Goal: Transaction & Acquisition: Purchase product/service

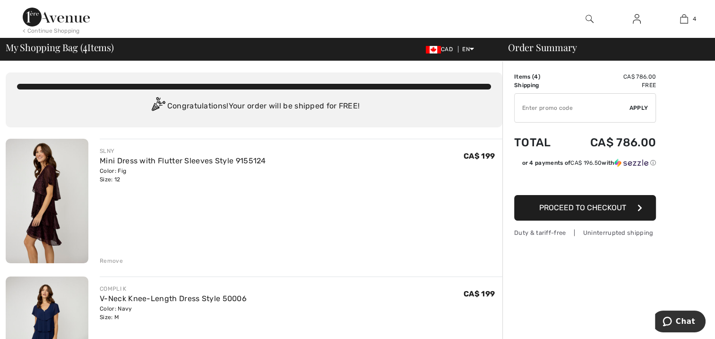
drag, startPoint x: 54, startPoint y: 180, endPoint x: 360, endPoint y: 216, distance: 307.6
click at [360, 216] on div "SLNY Mini Dress with Flutter Sleeves Style 9155124 Color: Fig Size: 12 Final Sa…" at bounding box center [301, 202] width 403 height 126
click at [54, 178] on img at bounding box center [47, 201] width 83 height 124
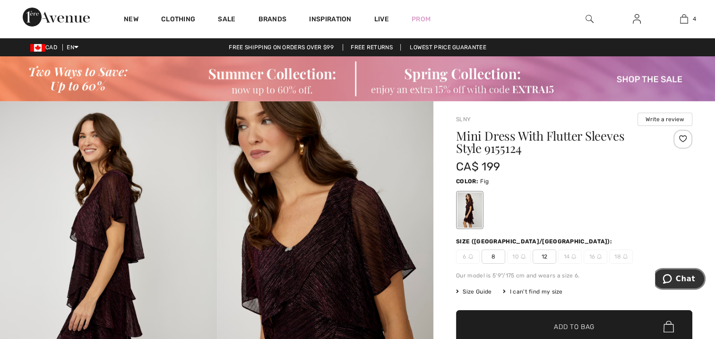
click at [688, 278] on span "Chat" at bounding box center [685, 278] width 19 height 9
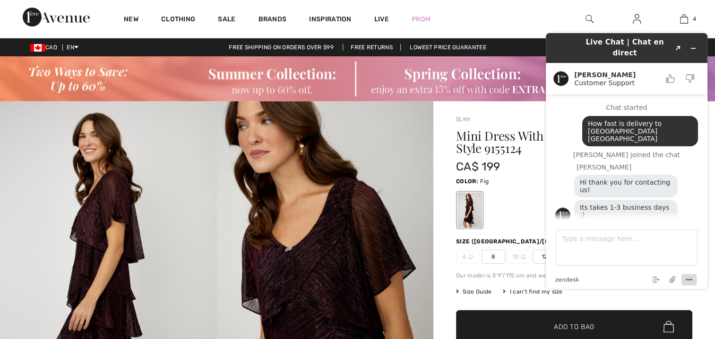
scroll to position [102, 0]
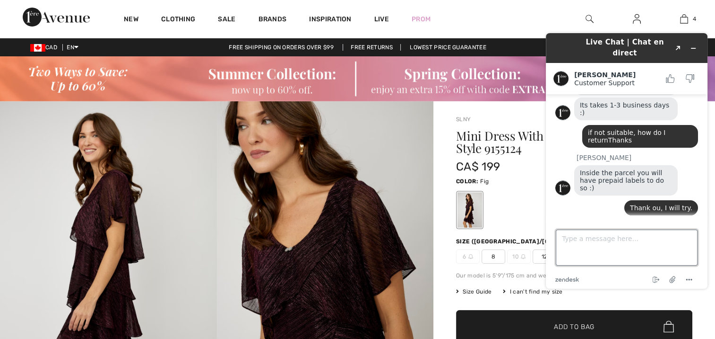
click at [641, 239] on textarea "Type a message here..." at bounding box center [627, 247] width 142 height 36
type textarea "I can't delite the second dress--help"
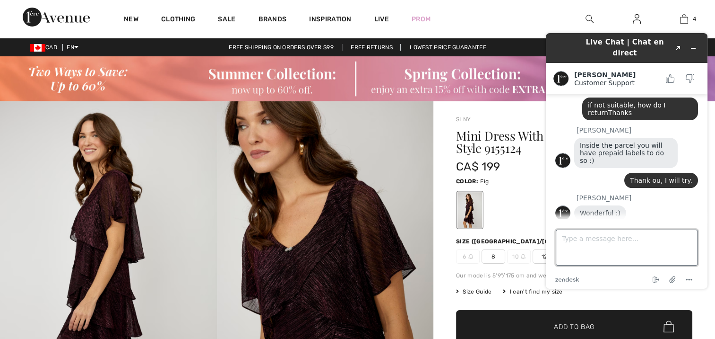
click at [636, 240] on textarea "Type a message here..." at bounding box center [627, 247] width 142 height 36
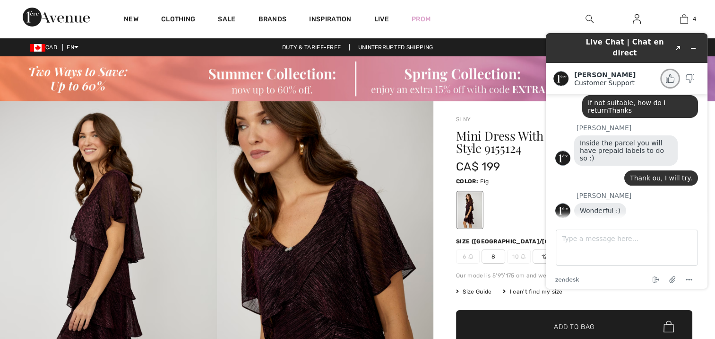
click at [670, 74] on icon "Rate this chat as good" at bounding box center [670, 78] width 9 height 9
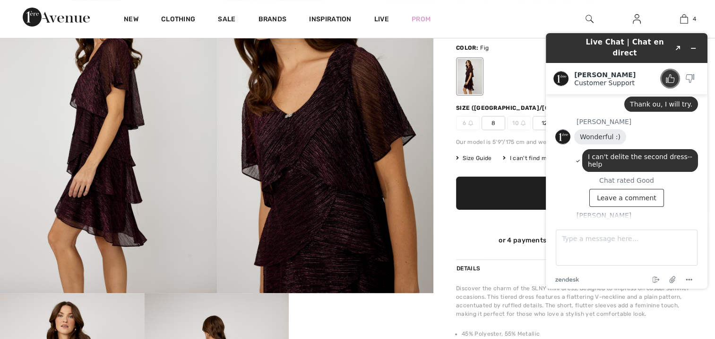
scroll to position [189, 0]
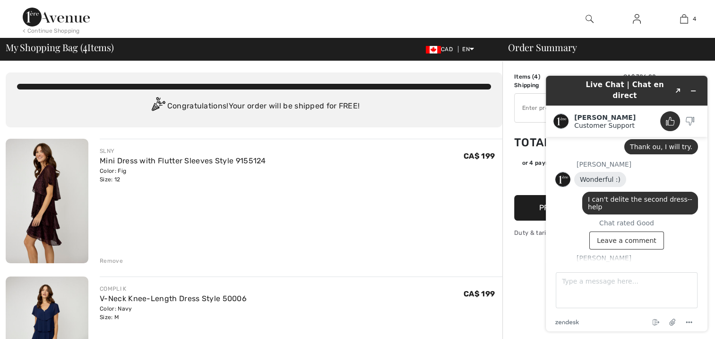
click at [109, 259] on div "Remove" at bounding box center [111, 260] width 23 height 9
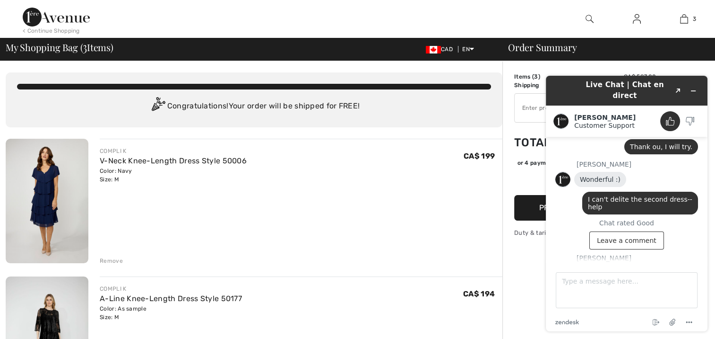
click at [109, 258] on div "Remove" at bounding box center [111, 260] width 23 height 9
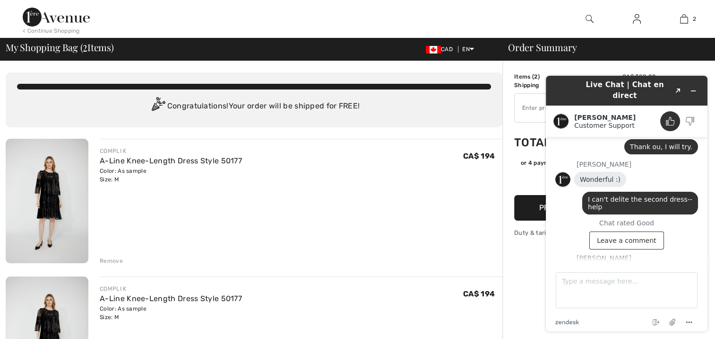
click at [110, 178] on div "Color: As sample Size: M" at bounding box center [171, 174] width 142 height 17
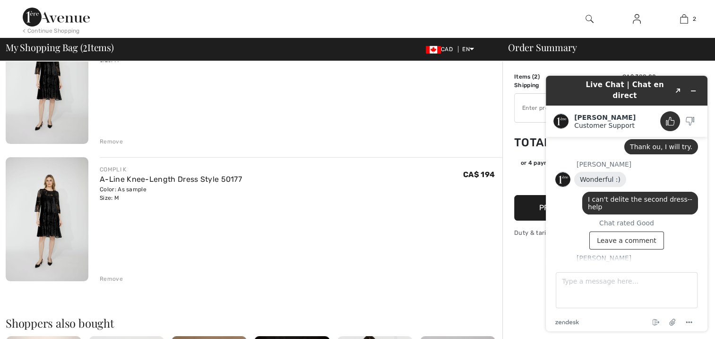
scroll to position [142, 0]
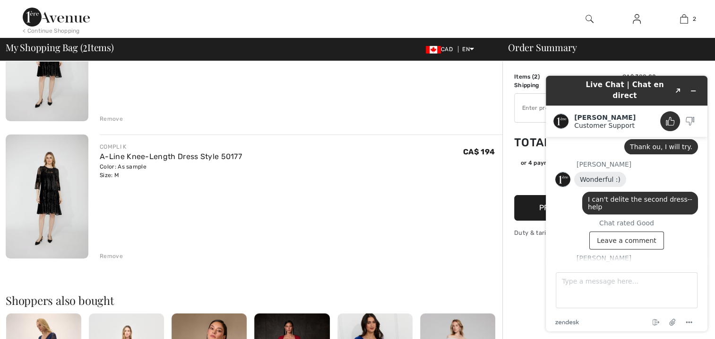
click at [117, 115] on div "Remove" at bounding box center [111, 118] width 23 height 9
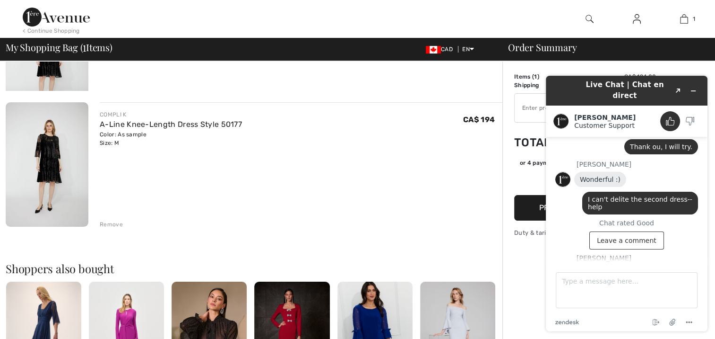
scroll to position [129, 0]
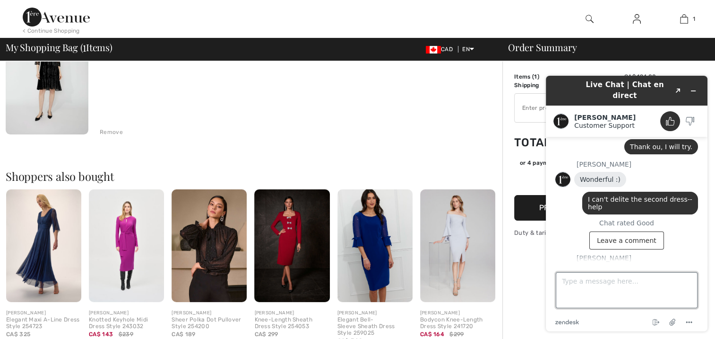
click at [562, 279] on textarea "Type a message here..." at bounding box center [627, 290] width 142 height 36
type textarea "You are terrific"
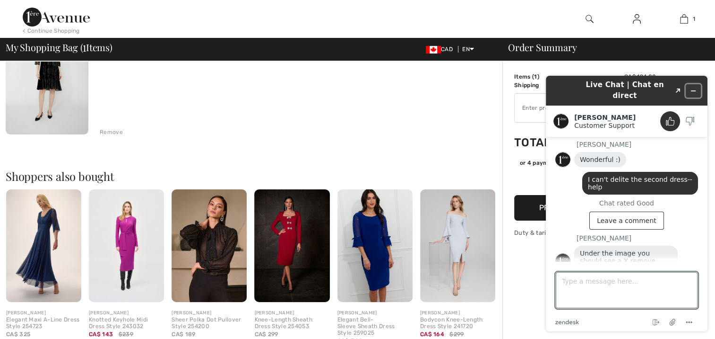
scroll to position [228, 0]
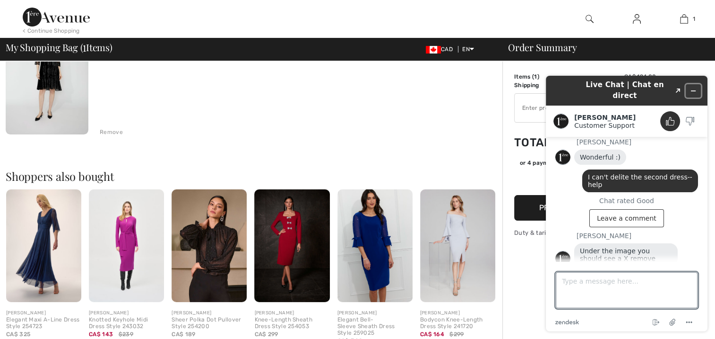
click at [695, 87] on icon "Minimize widget" at bounding box center [693, 90] width 7 height 7
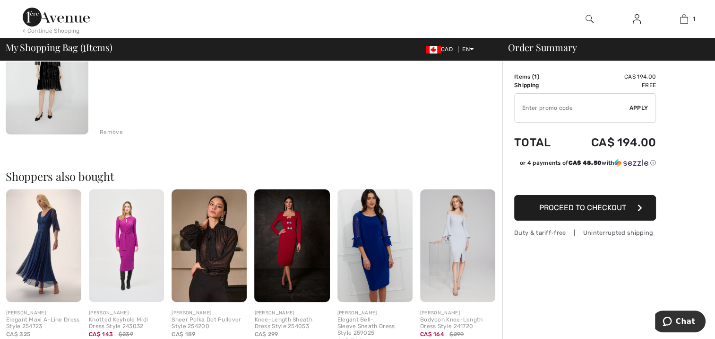
click at [584, 203] on span "Proceed to Checkout" at bounding box center [583, 207] width 87 height 9
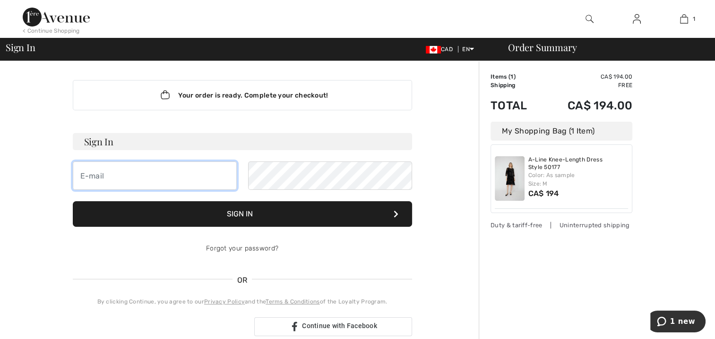
click at [124, 172] on input "email" at bounding box center [155, 175] width 164 height 28
type input "esthermendicino@hotmail.com"
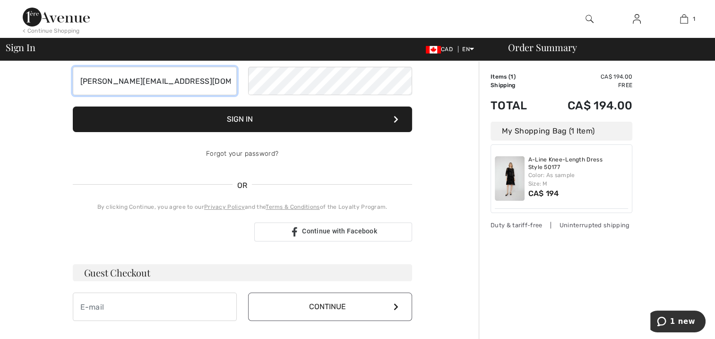
scroll to position [189, 0]
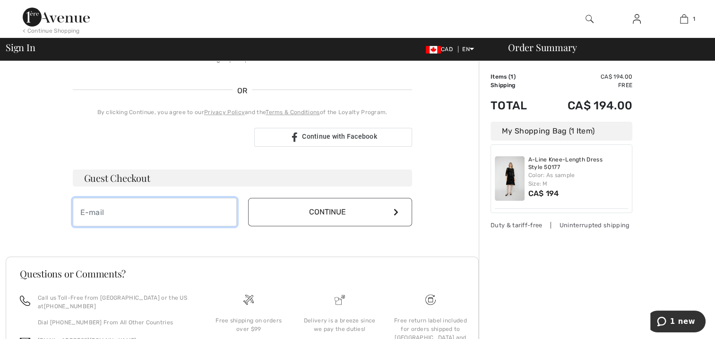
click at [112, 210] on input "email" at bounding box center [155, 212] width 164 height 28
type input "esthermendicino@hotmail.com"
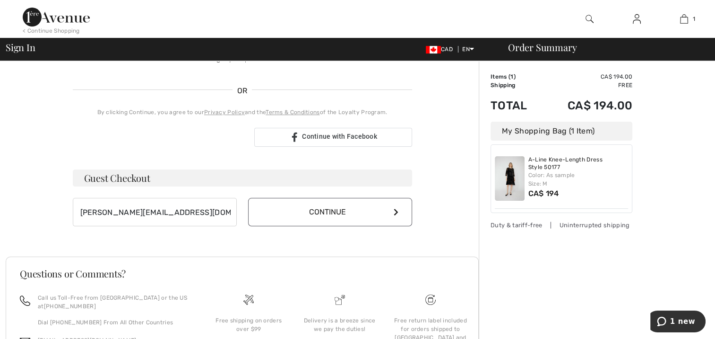
click at [338, 204] on button "Continue" at bounding box center [330, 212] width 164 height 28
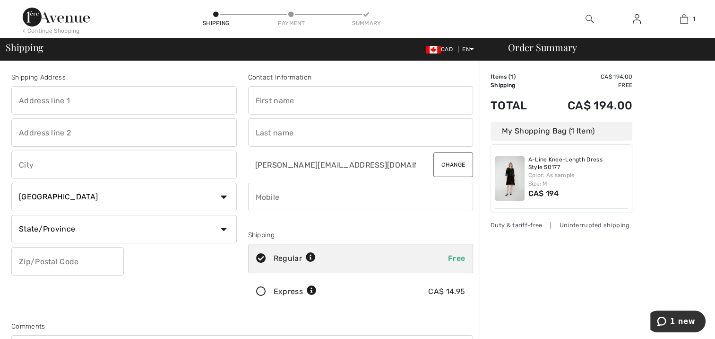
click at [82, 98] on input "text" at bounding box center [124, 100] width 226 height 28
type input "[STREET_ADDRESS]"
type input "[GEOGRAPHIC_DATA]"
select select "ON"
type input "M6B 2P4"
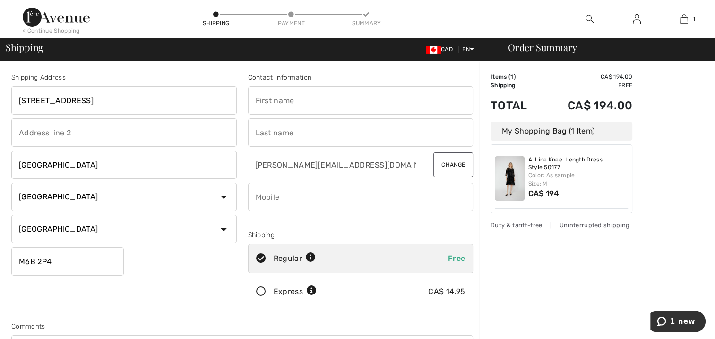
type input "Esther"
type input "Mendicino"
type input "4165654140"
type input "M6B2P4"
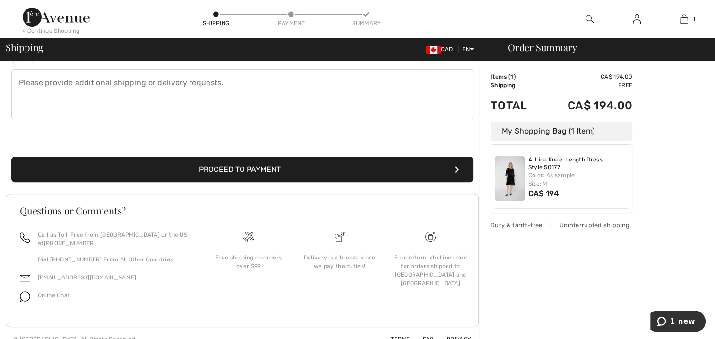
scroll to position [276, 0]
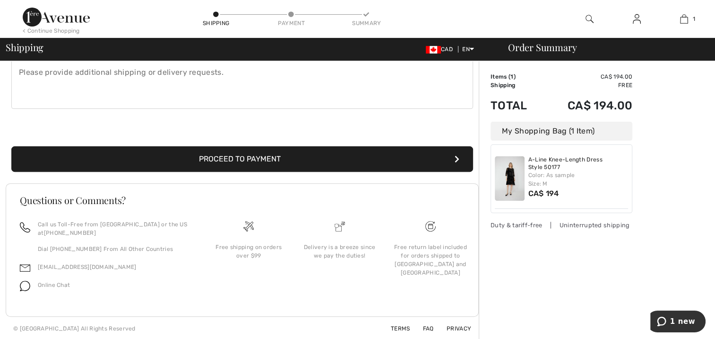
click at [240, 153] on button "Proceed to Payment" at bounding box center [242, 159] width 462 height 26
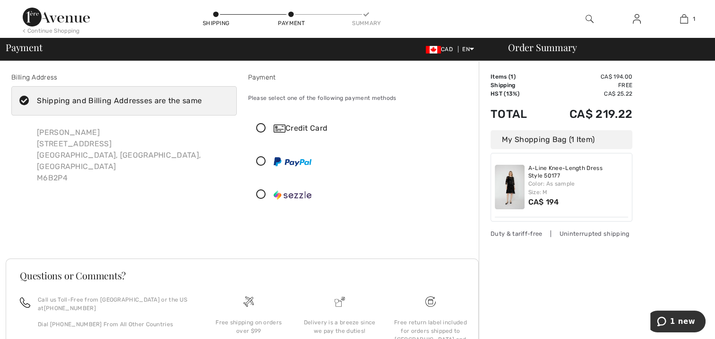
click at [301, 123] on div "Credit Card" at bounding box center [370, 127] width 193 height 11
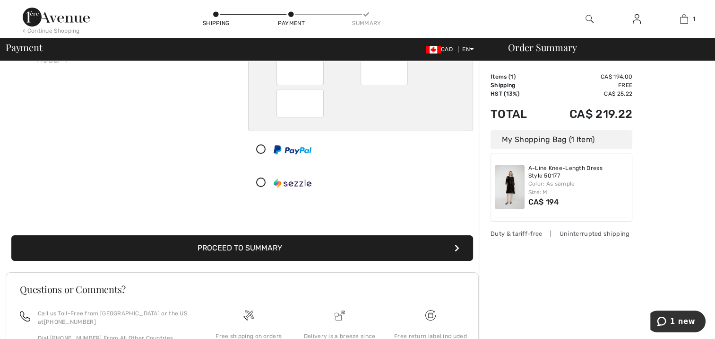
scroll to position [142, 0]
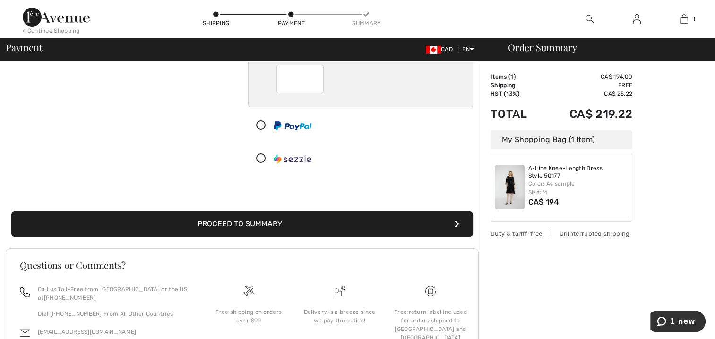
click at [269, 217] on button "Proceed to Summary" at bounding box center [242, 224] width 462 height 26
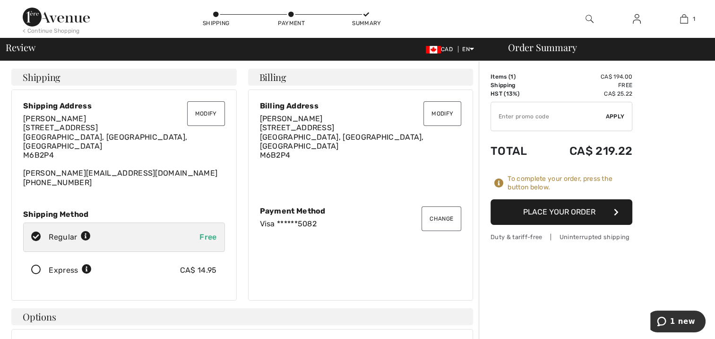
click at [554, 208] on button "Place Your Order" at bounding box center [562, 212] width 142 height 26
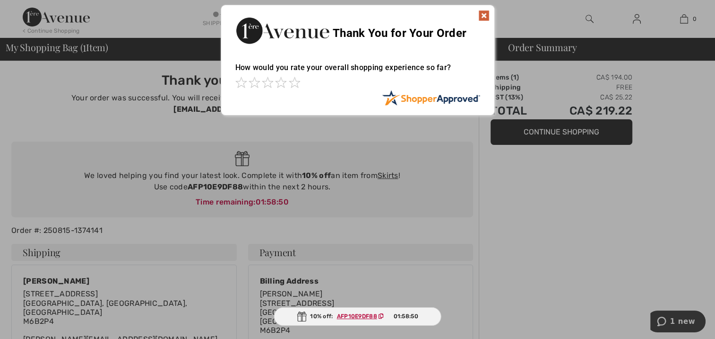
click at [682, 319] on div at bounding box center [357, 169] width 715 height 339
click at [292, 79] on span at bounding box center [294, 82] width 11 height 11
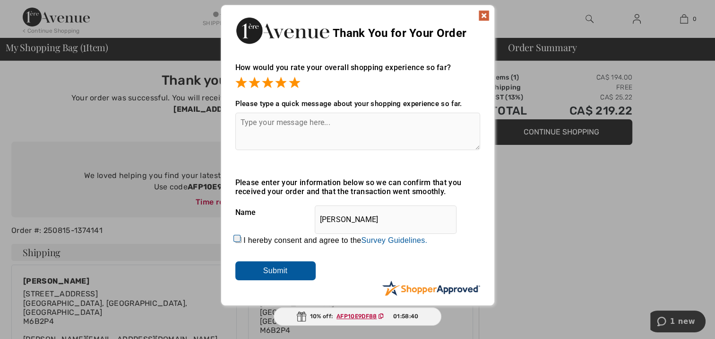
click at [335, 124] on textarea at bounding box center [357, 131] width 245 height 37
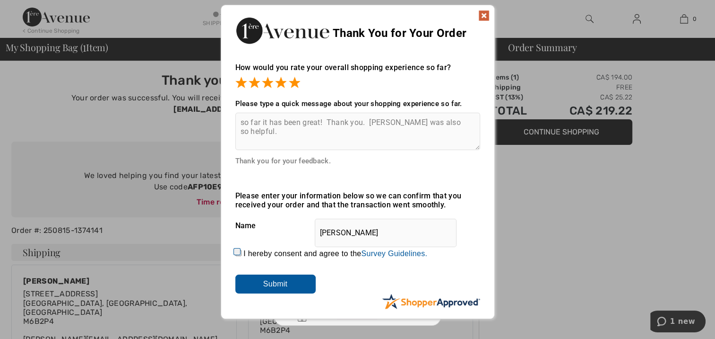
type textarea "so far it has been great! Thank you. [PERSON_NAME] was also so helpful."
click at [275, 234] on div "Name [PERSON_NAME]" at bounding box center [357, 226] width 245 height 24
click at [237, 252] on input "I hereby consent and agree to the By submitting a review, you grant permission …" at bounding box center [238, 253] width 6 height 6
click at [237, 250] on input "I hereby consent and agree to the By submitting a review, you grant permission …" at bounding box center [238, 253] width 6 height 6
click at [280, 278] on input "Submit" at bounding box center [275, 283] width 80 height 19
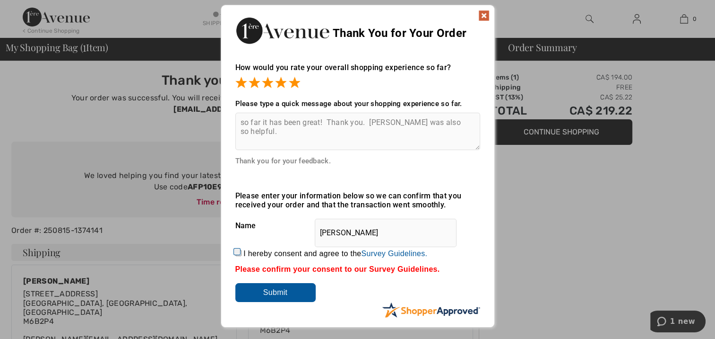
click at [238, 254] on input "I hereby consent and agree to the By submitting a review, you grant permission …" at bounding box center [238, 253] width 6 height 6
checkbox input "true"
click at [275, 290] on input "Submit" at bounding box center [275, 292] width 80 height 19
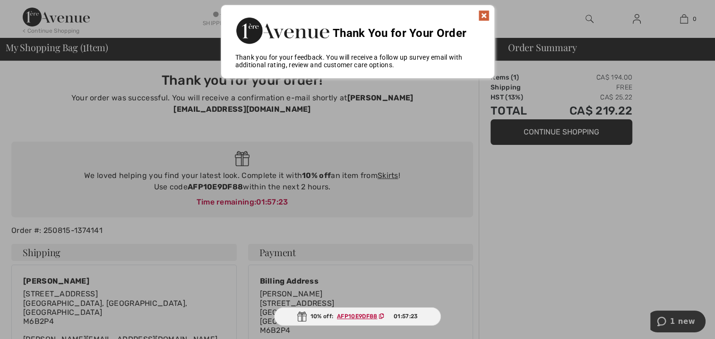
click at [349, 313] on ins "AFP10E9DF88" at bounding box center [357, 316] width 40 height 7
click at [683, 319] on div at bounding box center [357, 169] width 715 height 339
click at [685, 321] on div at bounding box center [357, 169] width 715 height 339
click at [484, 14] on img at bounding box center [484, 15] width 11 height 11
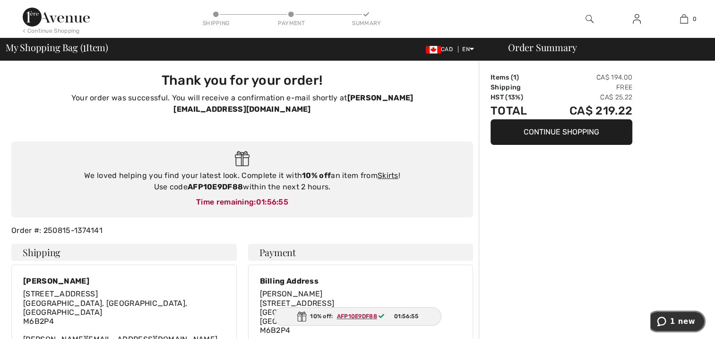
click at [688, 316] on button "1 new" at bounding box center [676, 321] width 59 height 22
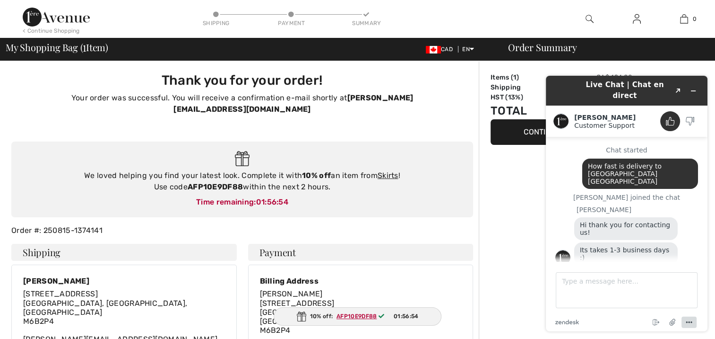
scroll to position [259, 0]
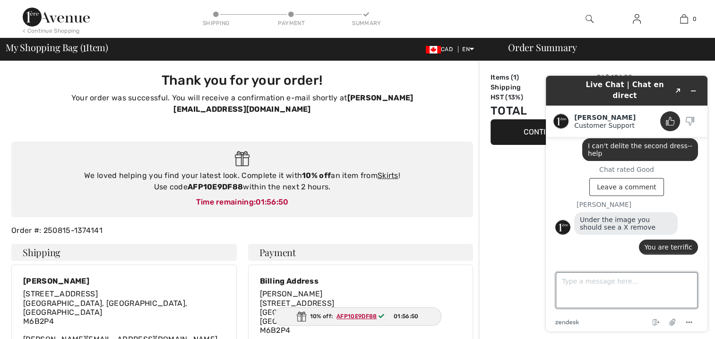
click at [639, 282] on textarea "Type a message here..." at bounding box center [627, 290] width 142 height 36
click at [610, 291] on textarea "I just ordered and they sent me a 10% discount--can" at bounding box center [627, 290] width 142 height 36
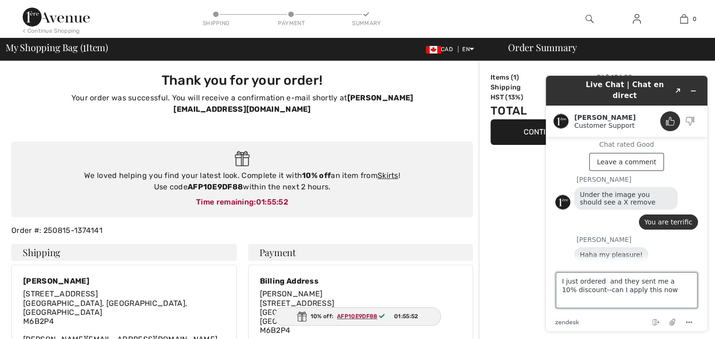
type textarea "I just ordered and they sent me a 10% discount--can I apply this now?"
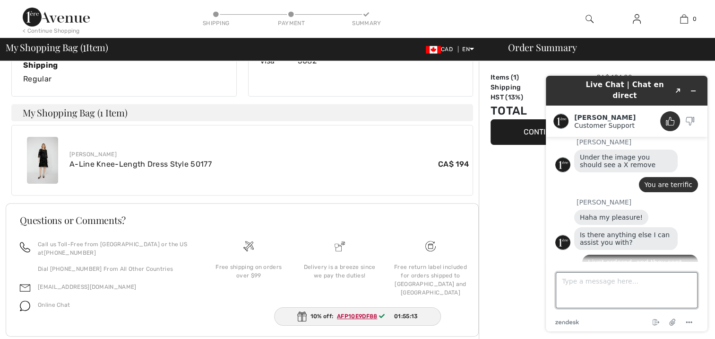
scroll to position [361, 0]
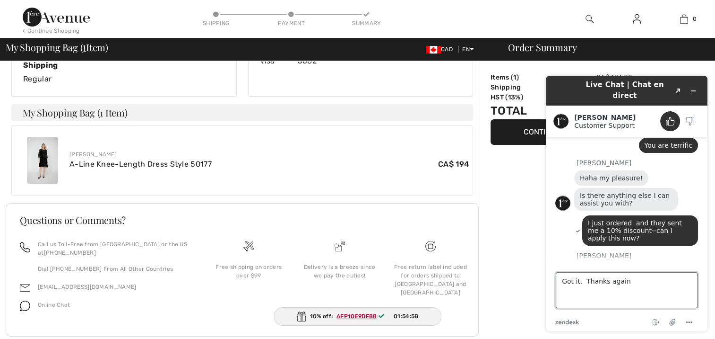
type textarea "Got it. Thanks again."
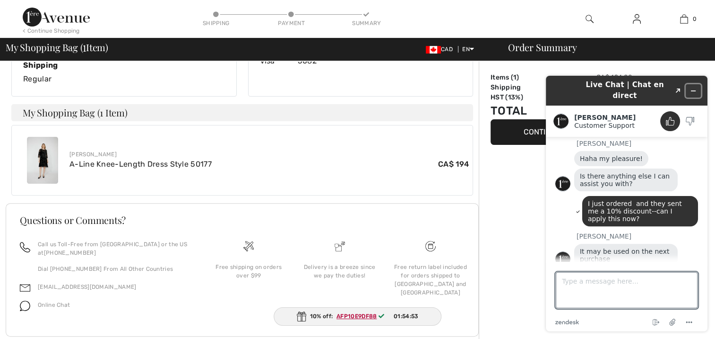
click at [693, 87] on icon "Minimize widget" at bounding box center [693, 90] width 7 height 7
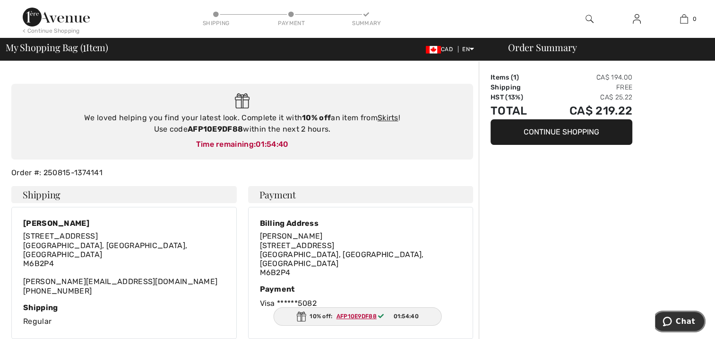
scroll to position [0, 0]
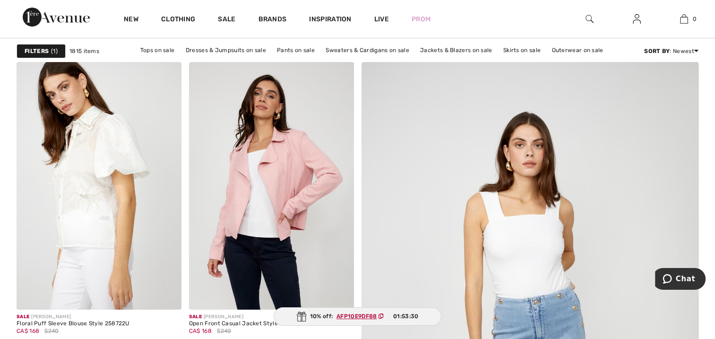
scroll to position [142, 0]
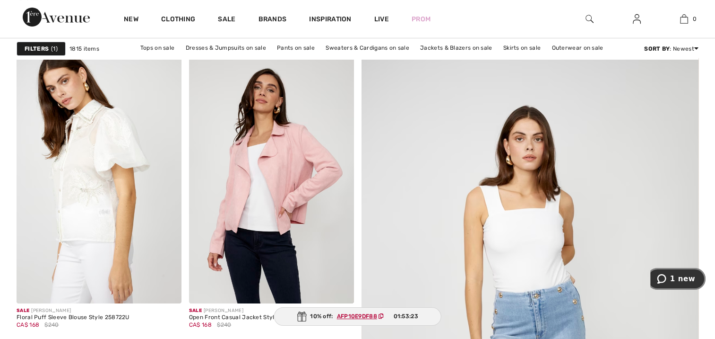
click at [681, 277] on span "1 new" at bounding box center [683, 278] width 25 height 9
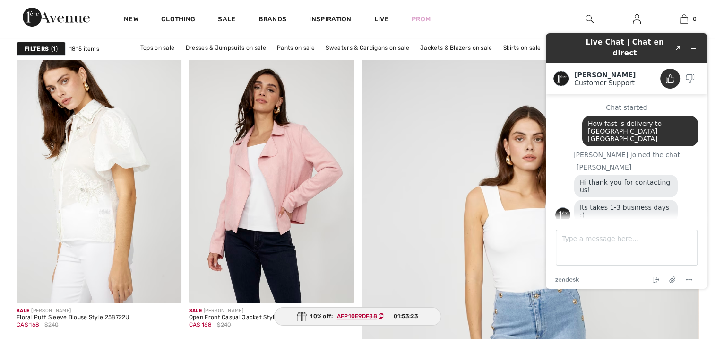
scroll to position [422, 0]
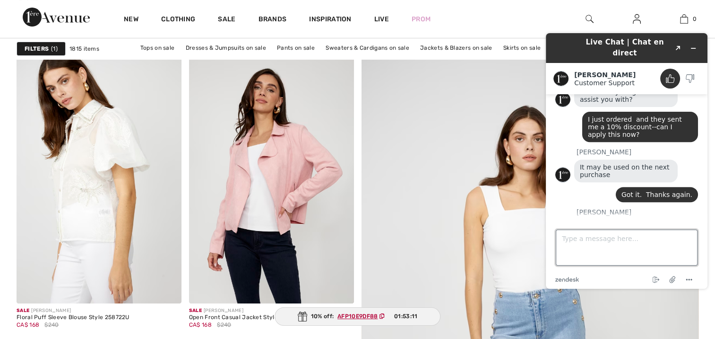
click at [631, 238] on textarea "Type a message here..." at bounding box center [627, 247] width 142 height 36
type textarea "As long as I get to chat with you."
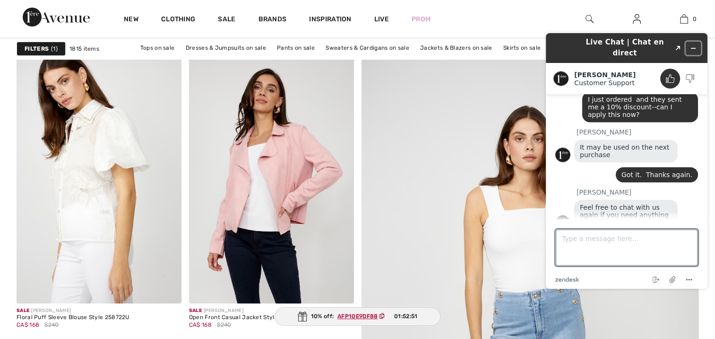
click at [693, 48] on icon "Minimize widget" at bounding box center [694, 48] width 4 height 0
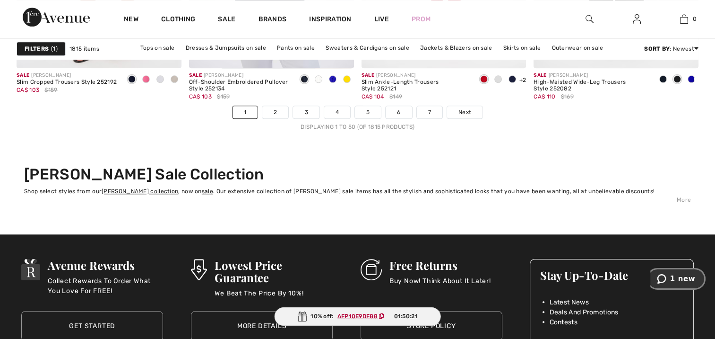
scroll to position [4539, 0]
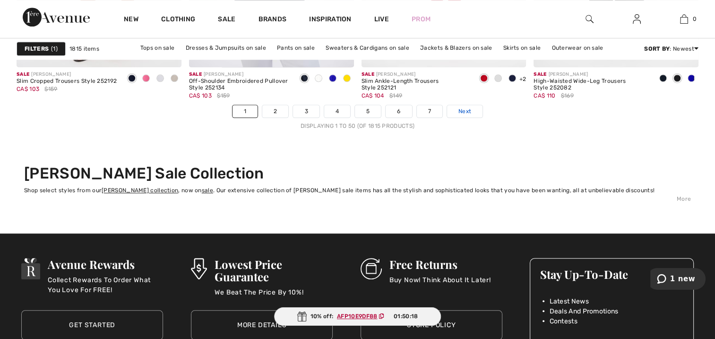
click at [463, 107] on span "Next" at bounding box center [465, 111] width 13 height 9
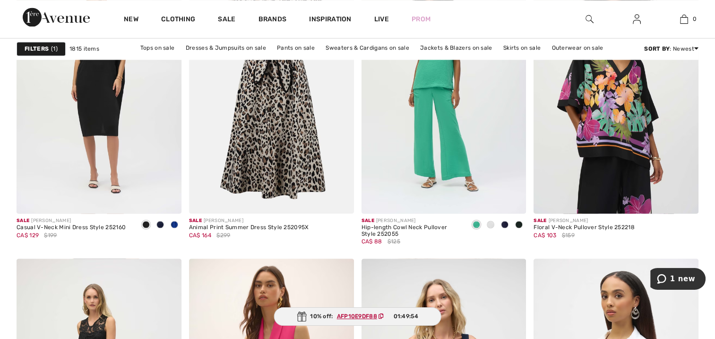
scroll to position [1466, 0]
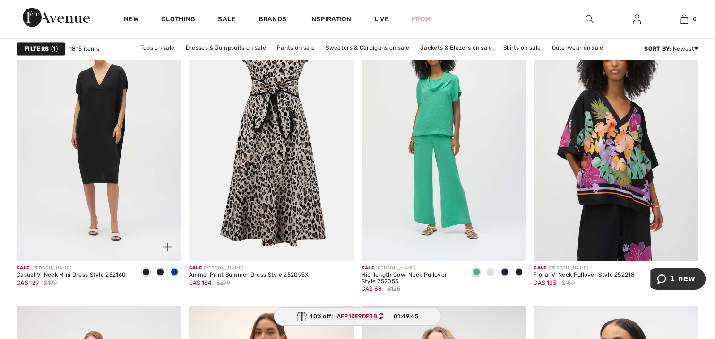
click at [174, 270] on span at bounding box center [175, 272] width 8 height 8
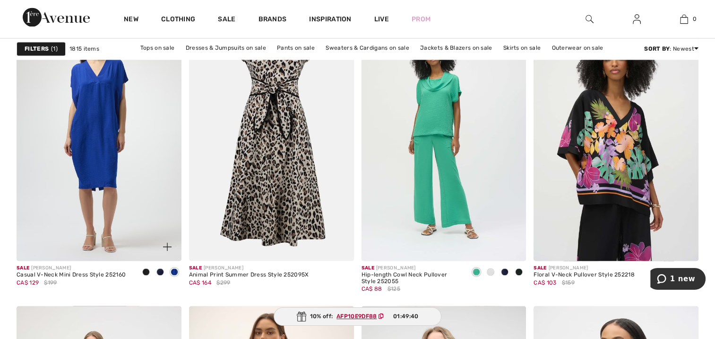
click at [145, 269] on span at bounding box center [146, 272] width 8 height 8
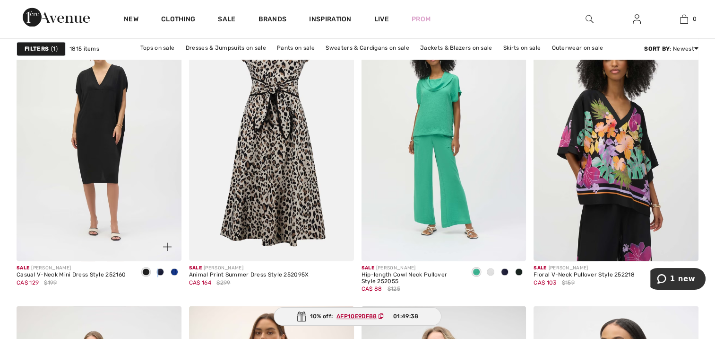
click at [159, 268] on span at bounding box center [161, 272] width 8 height 8
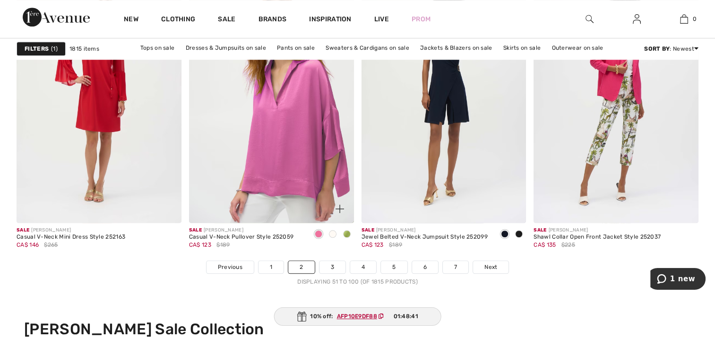
scroll to position [4398, 0]
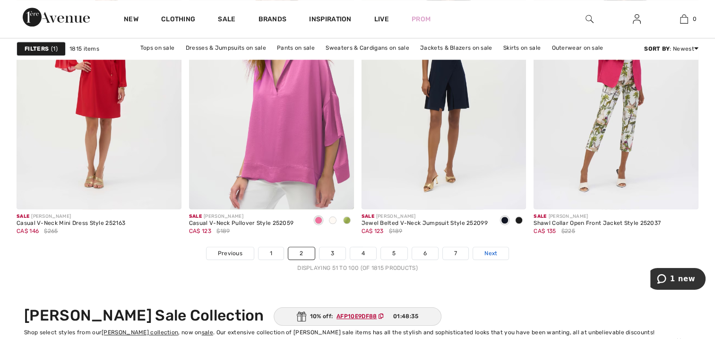
click at [488, 247] on link "Next" at bounding box center [490, 253] width 35 height 12
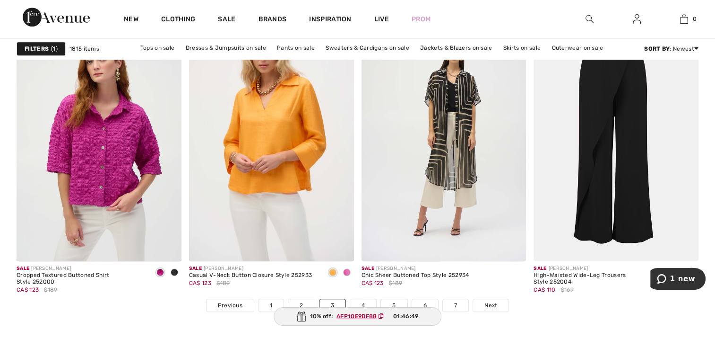
scroll to position [4350, 0]
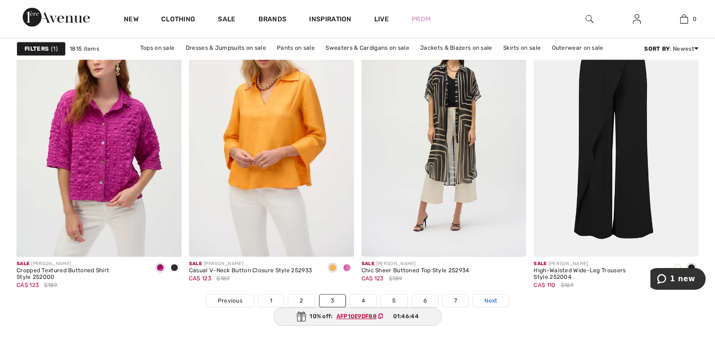
click at [490, 296] on span "Next" at bounding box center [491, 300] width 13 height 9
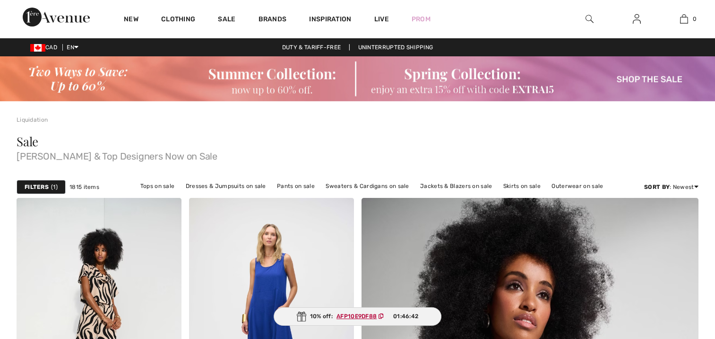
checkbox input "true"
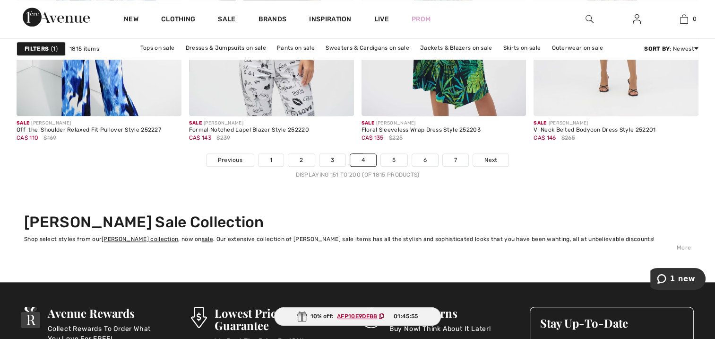
scroll to position [4539, 0]
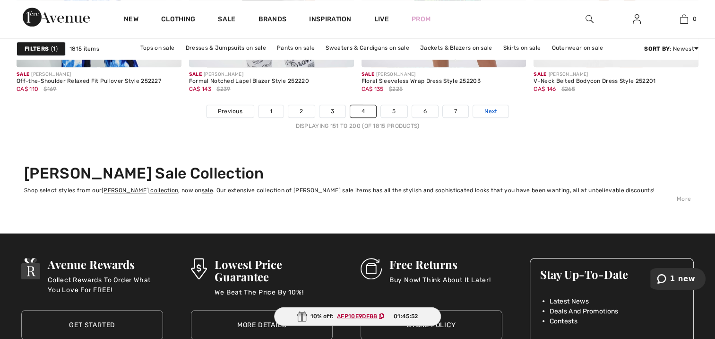
click at [487, 107] on span "Next" at bounding box center [491, 111] width 13 height 9
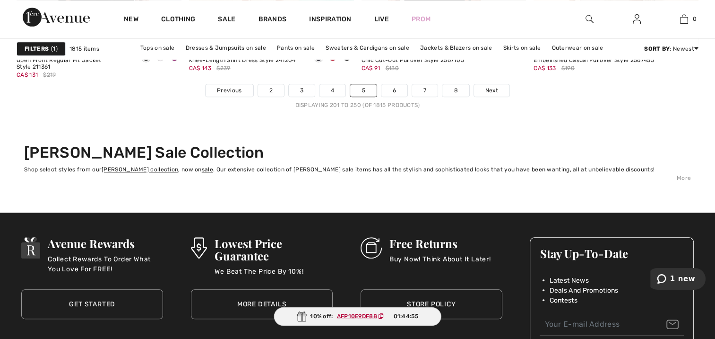
scroll to position [4587, 0]
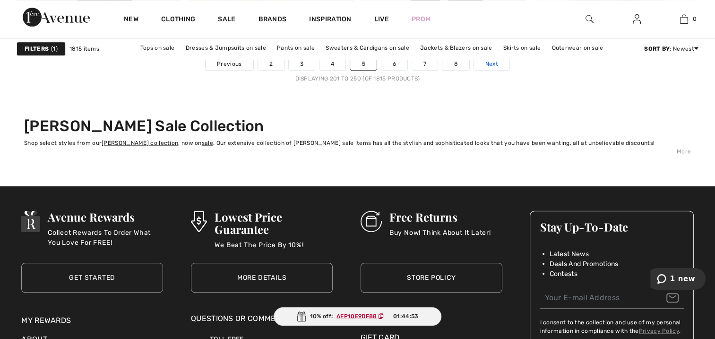
click at [491, 60] on span "Next" at bounding box center [492, 64] width 13 height 9
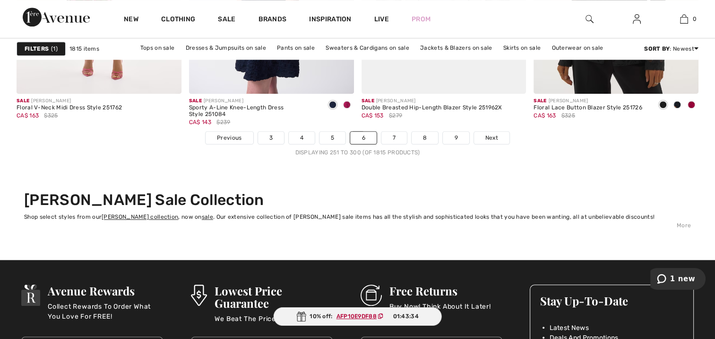
scroll to position [4539, 0]
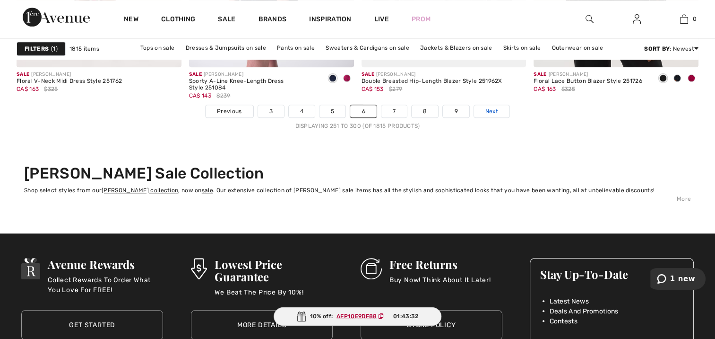
click at [487, 107] on span "Next" at bounding box center [492, 111] width 13 height 9
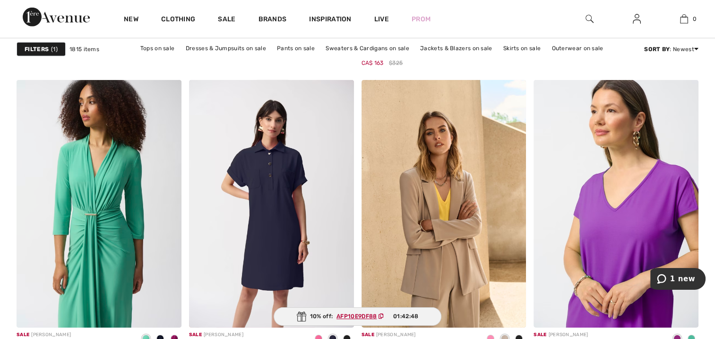
scroll to position [3026, 0]
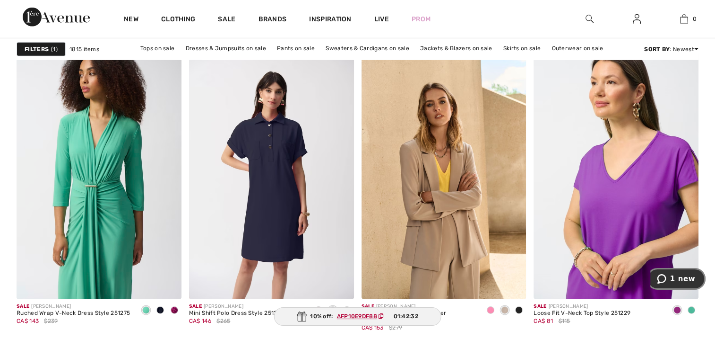
click at [683, 274] on span "1 new" at bounding box center [683, 278] width 25 height 9
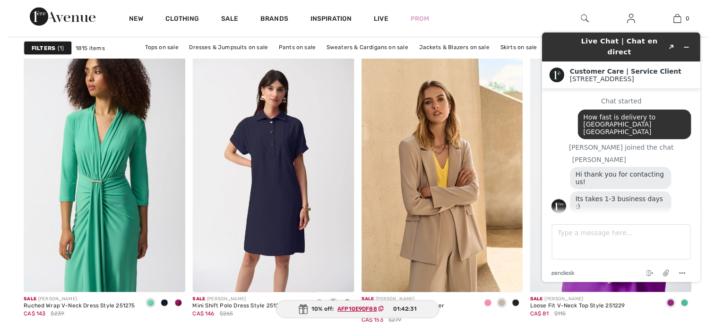
scroll to position [476, 0]
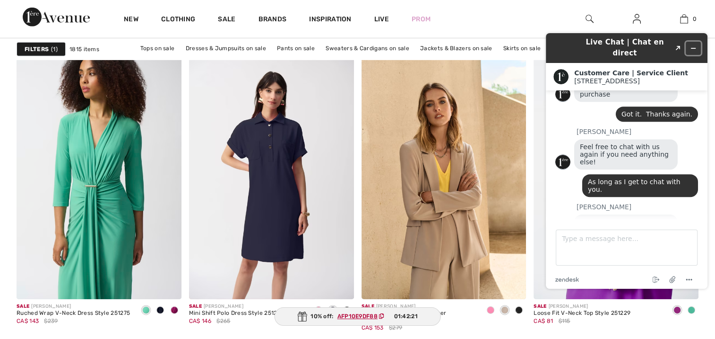
click at [693, 42] on button "Minimize widget" at bounding box center [693, 48] width 15 height 13
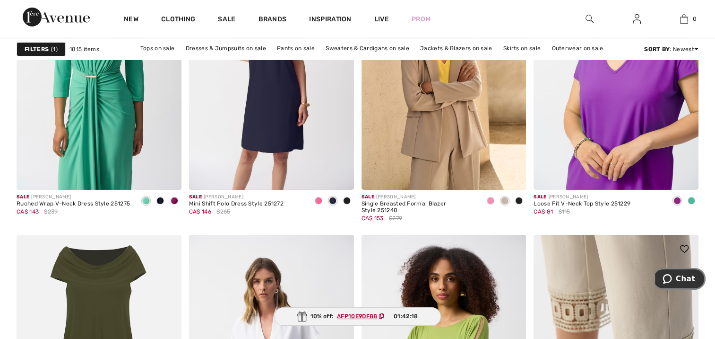
scroll to position [3074, 0]
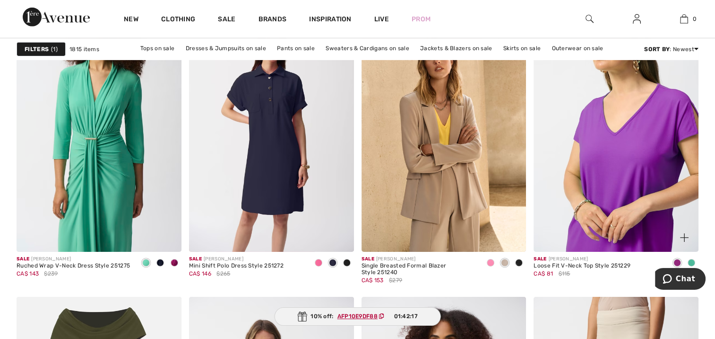
click at [610, 157] on img at bounding box center [616, 127] width 165 height 247
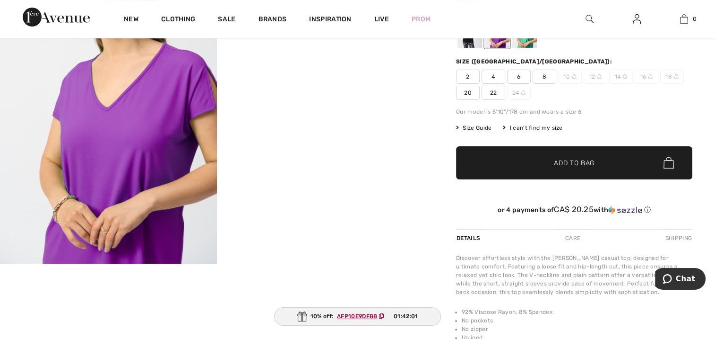
scroll to position [142, 0]
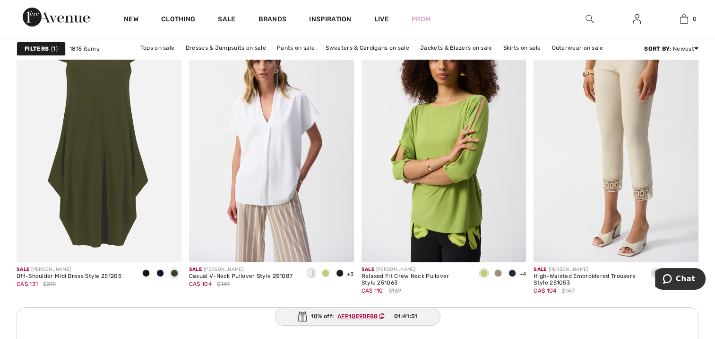
scroll to position [3357, 0]
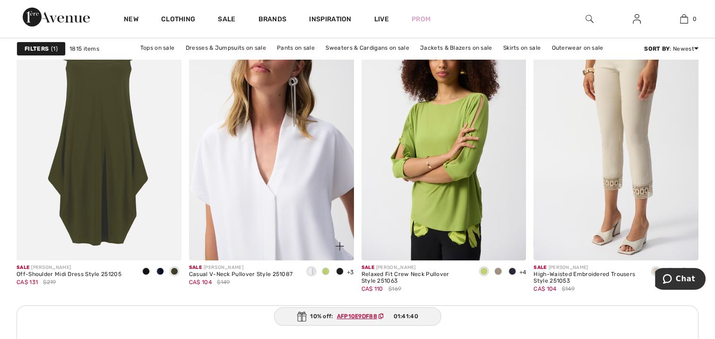
click at [307, 182] on img at bounding box center [271, 136] width 165 height 247
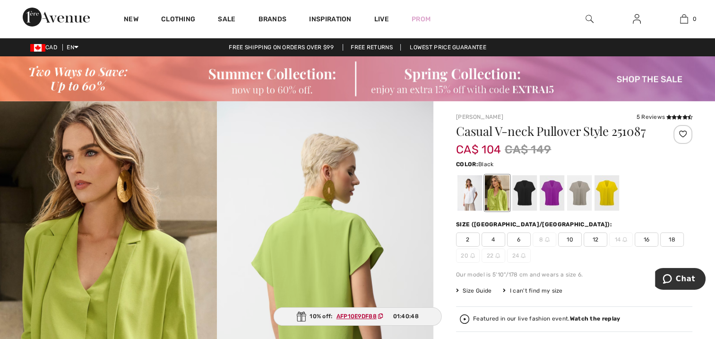
click at [530, 189] on div at bounding box center [525, 192] width 25 height 35
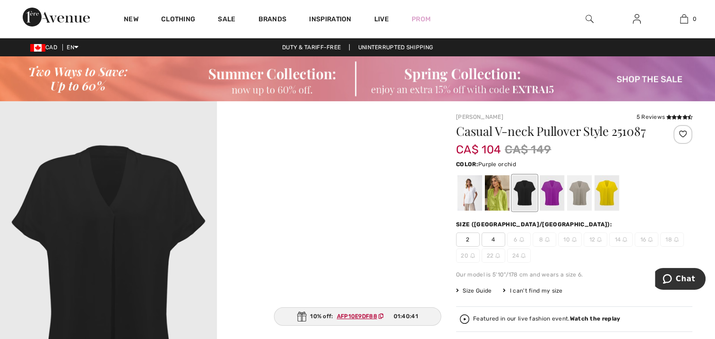
click at [551, 193] on div at bounding box center [552, 192] width 25 height 35
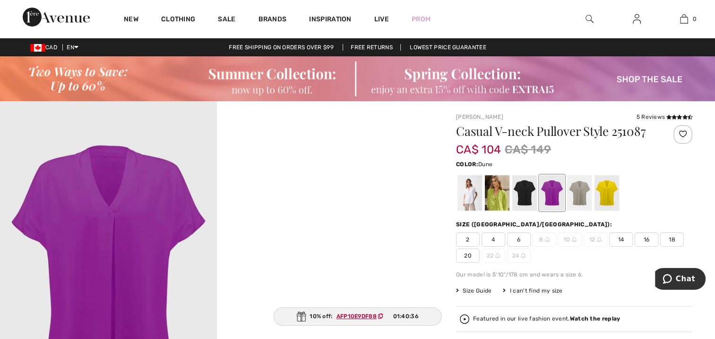
click at [584, 188] on div at bounding box center [579, 192] width 25 height 35
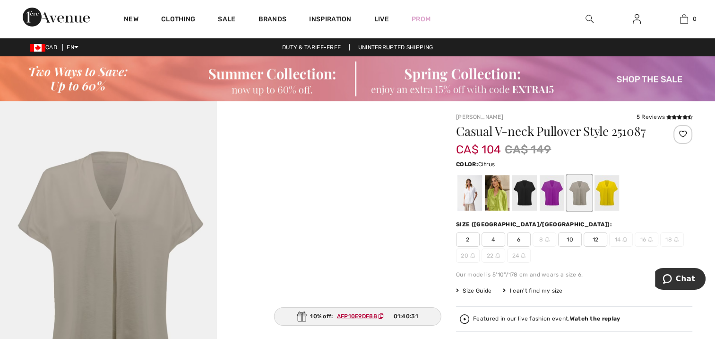
click at [610, 190] on div at bounding box center [607, 192] width 25 height 35
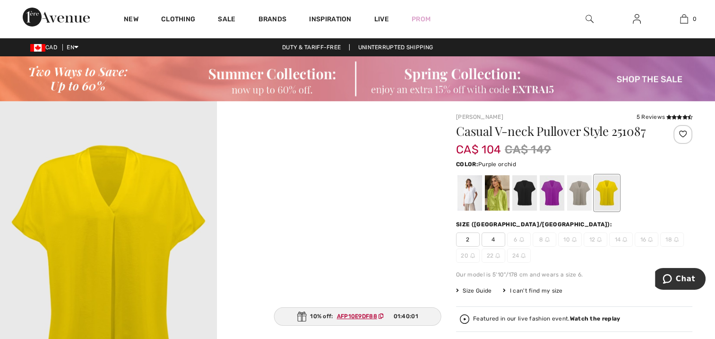
click at [554, 190] on div at bounding box center [552, 192] width 25 height 35
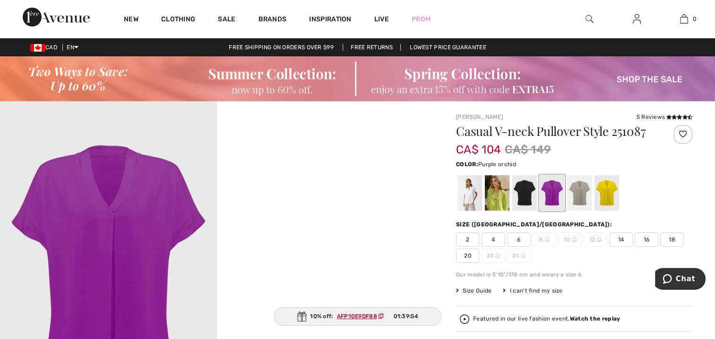
scroll to position [47, 0]
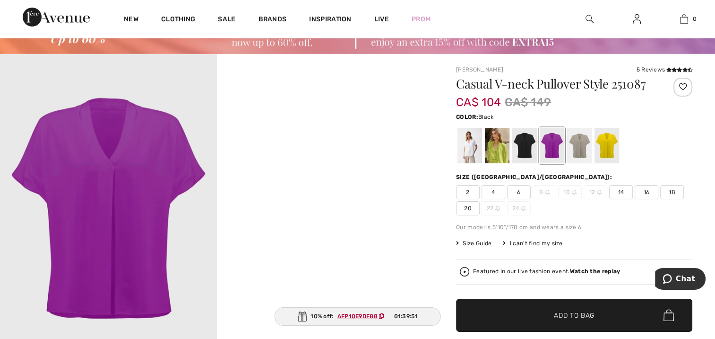
click at [522, 143] on div at bounding box center [525, 145] width 25 height 35
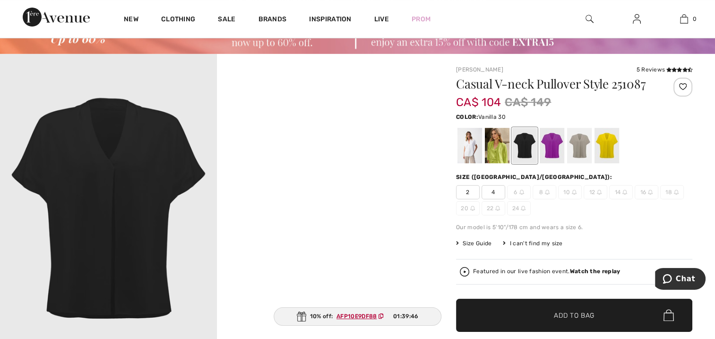
click at [470, 141] on div at bounding box center [470, 145] width 25 height 35
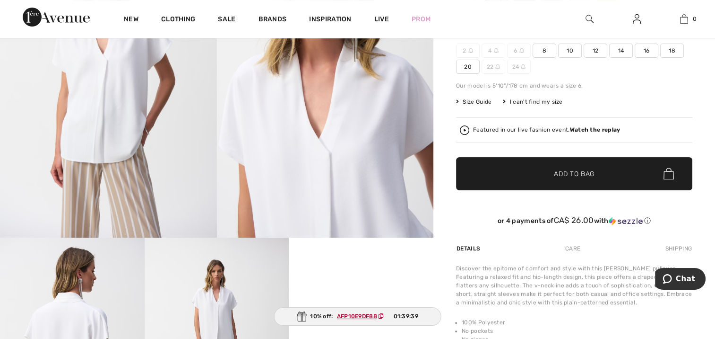
scroll to position [189, 0]
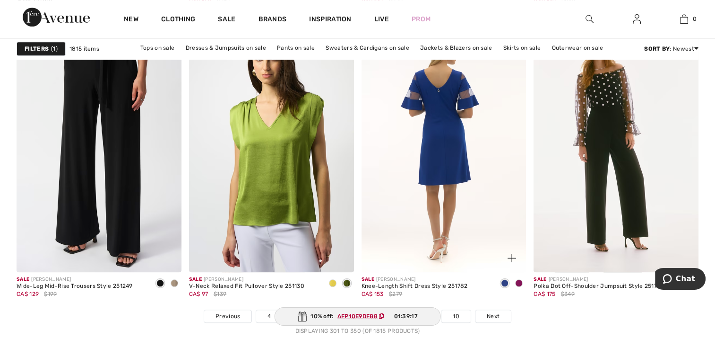
scroll to position [4492, 0]
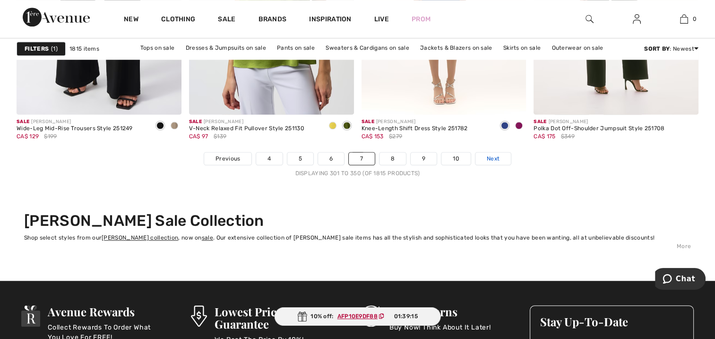
click at [491, 154] on span "Next" at bounding box center [493, 158] width 13 height 9
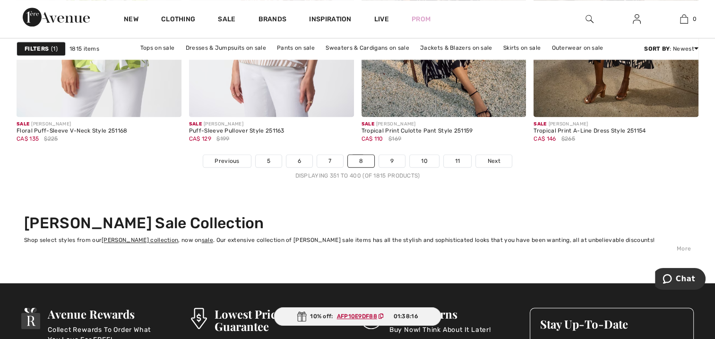
scroll to position [4539, 0]
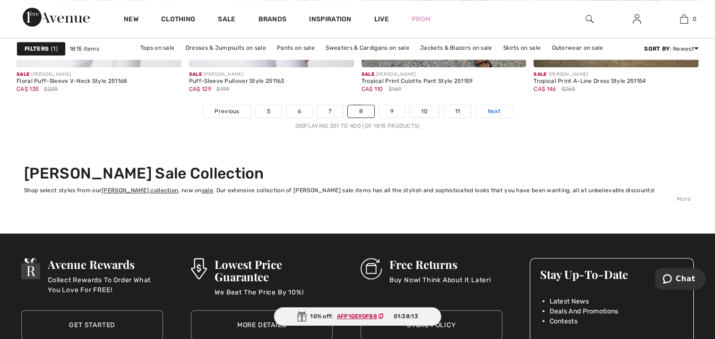
click at [493, 109] on span "Next" at bounding box center [494, 111] width 13 height 9
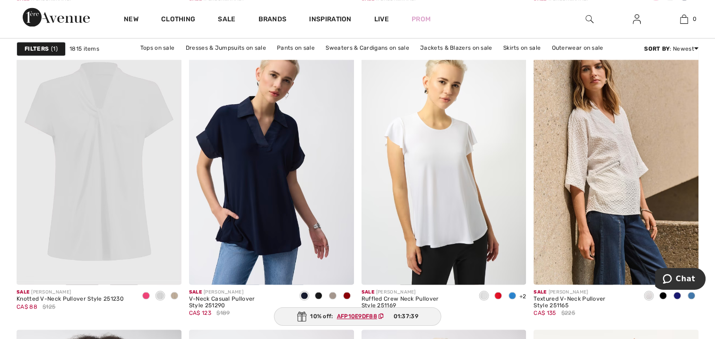
scroll to position [1750, 0]
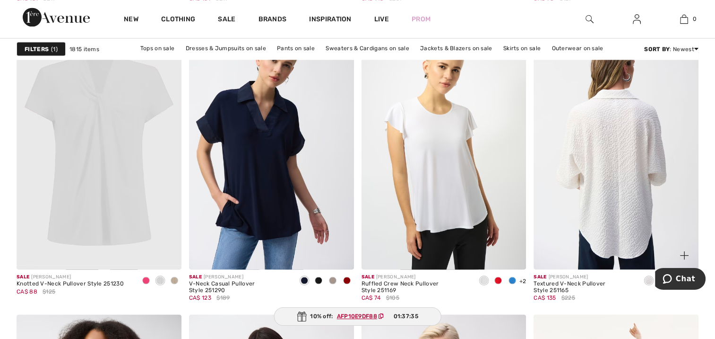
click at [617, 152] on img at bounding box center [616, 145] width 165 height 247
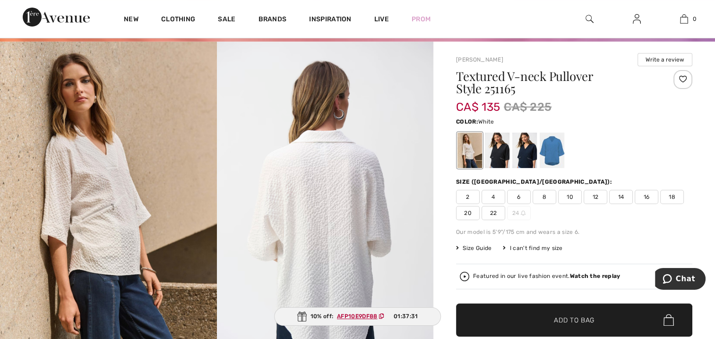
scroll to position [95, 0]
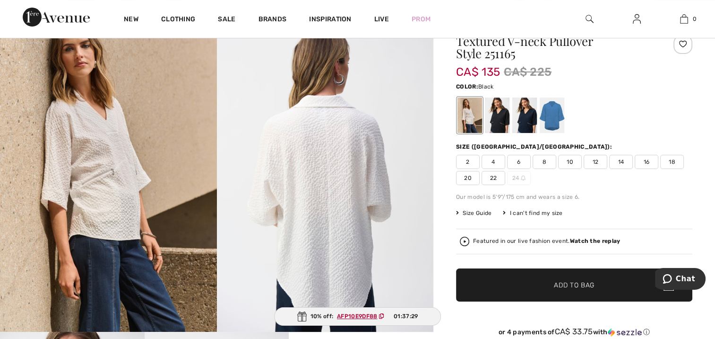
click at [499, 113] on div at bounding box center [497, 114] width 25 height 35
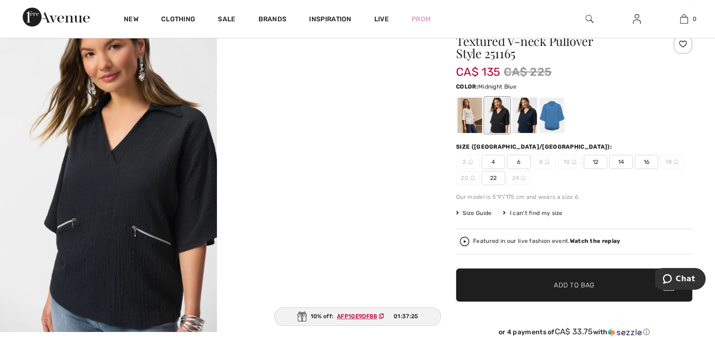
click at [524, 117] on div at bounding box center [525, 114] width 25 height 35
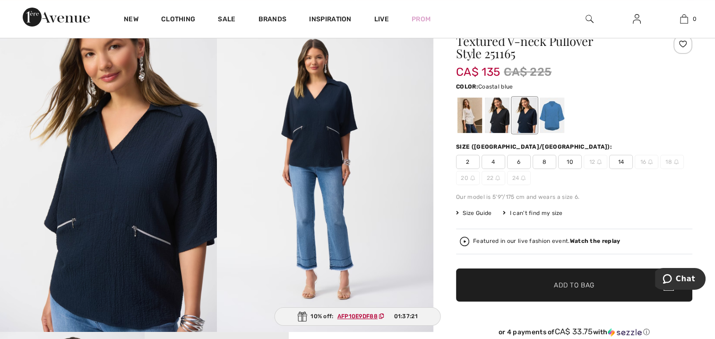
click at [550, 113] on div at bounding box center [552, 114] width 25 height 35
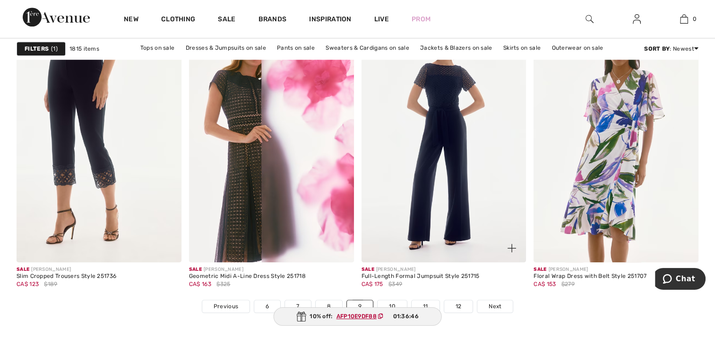
scroll to position [4398, 0]
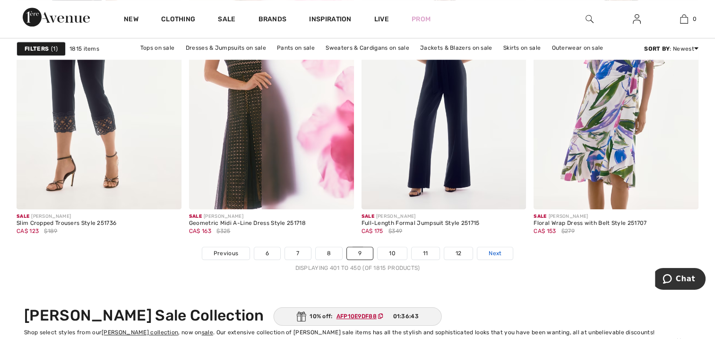
click at [492, 249] on span "Next" at bounding box center [495, 253] width 13 height 9
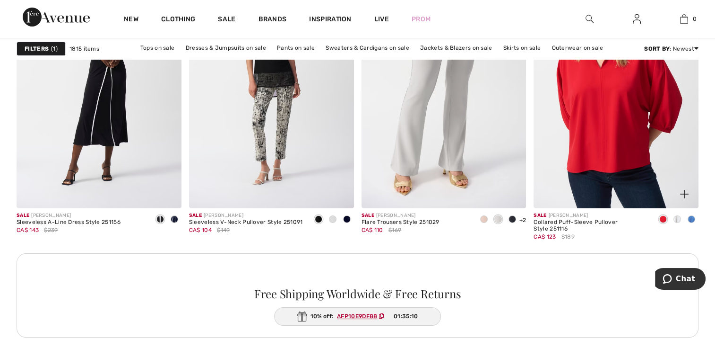
scroll to position [3452, 0]
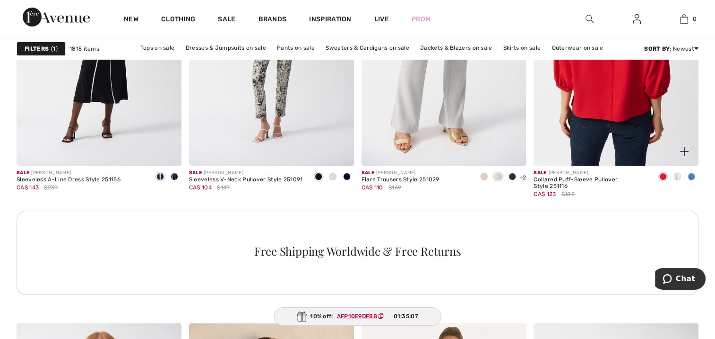
click at [635, 107] on img at bounding box center [616, 41] width 165 height 247
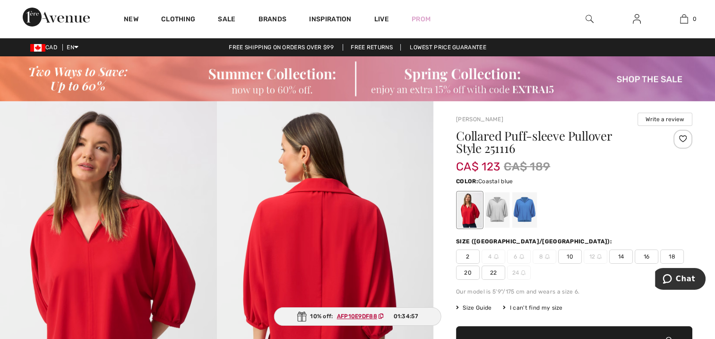
click at [523, 199] on div at bounding box center [525, 209] width 25 height 35
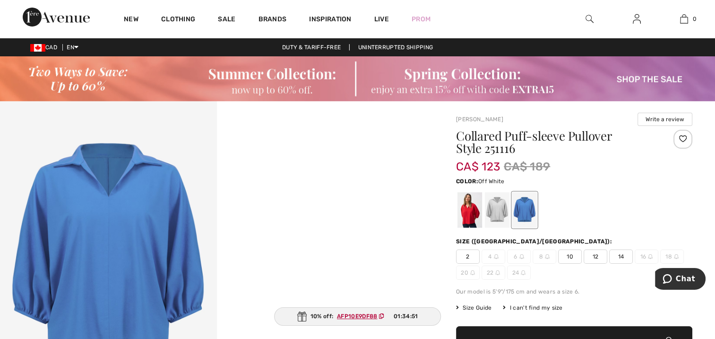
click at [498, 207] on div at bounding box center [497, 209] width 25 height 35
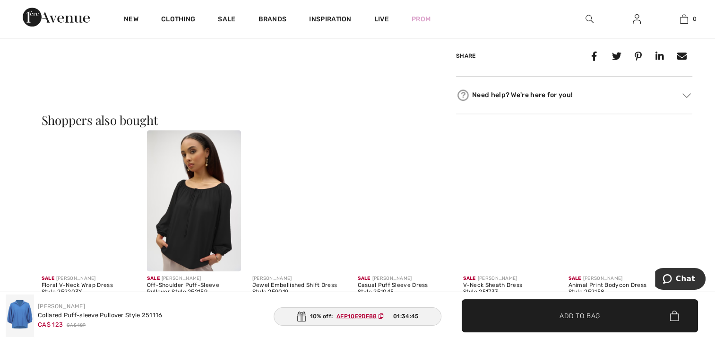
scroll to position [567, 0]
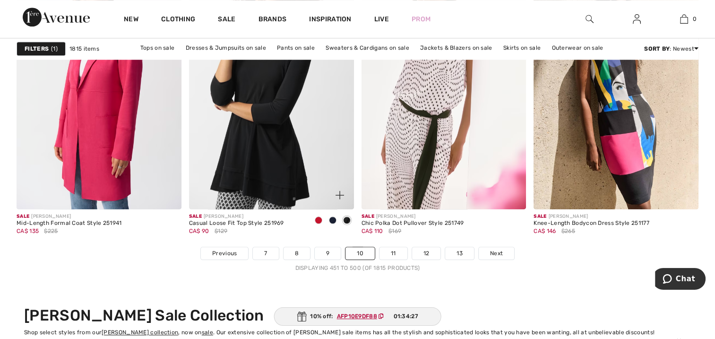
scroll to position [4445, 0]
